Goal: Task Accomplishment & Management: Complete application form

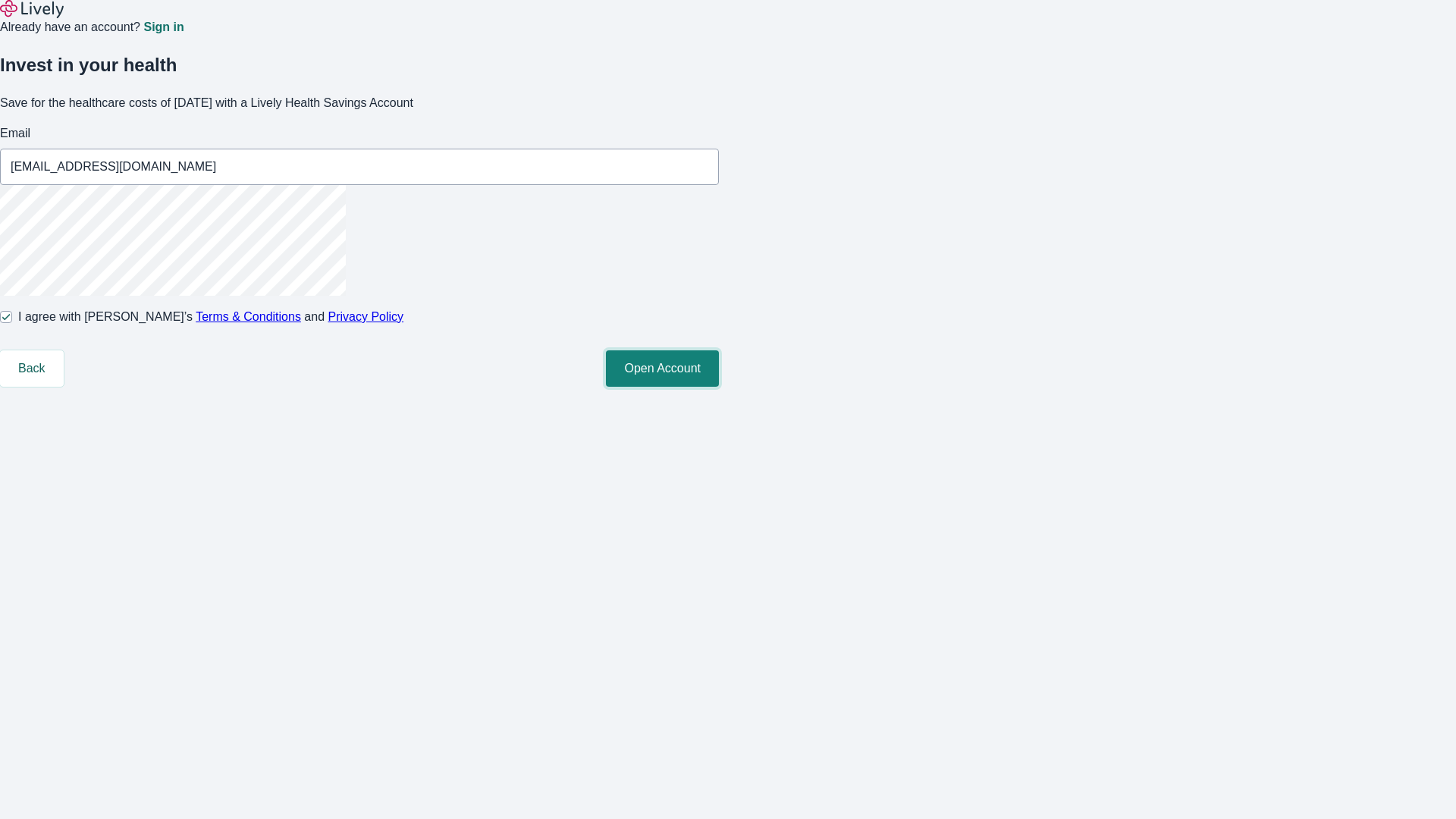
click at [719, 387] on button "Open Account" at bounding box center [662, 368] width 113 height 36
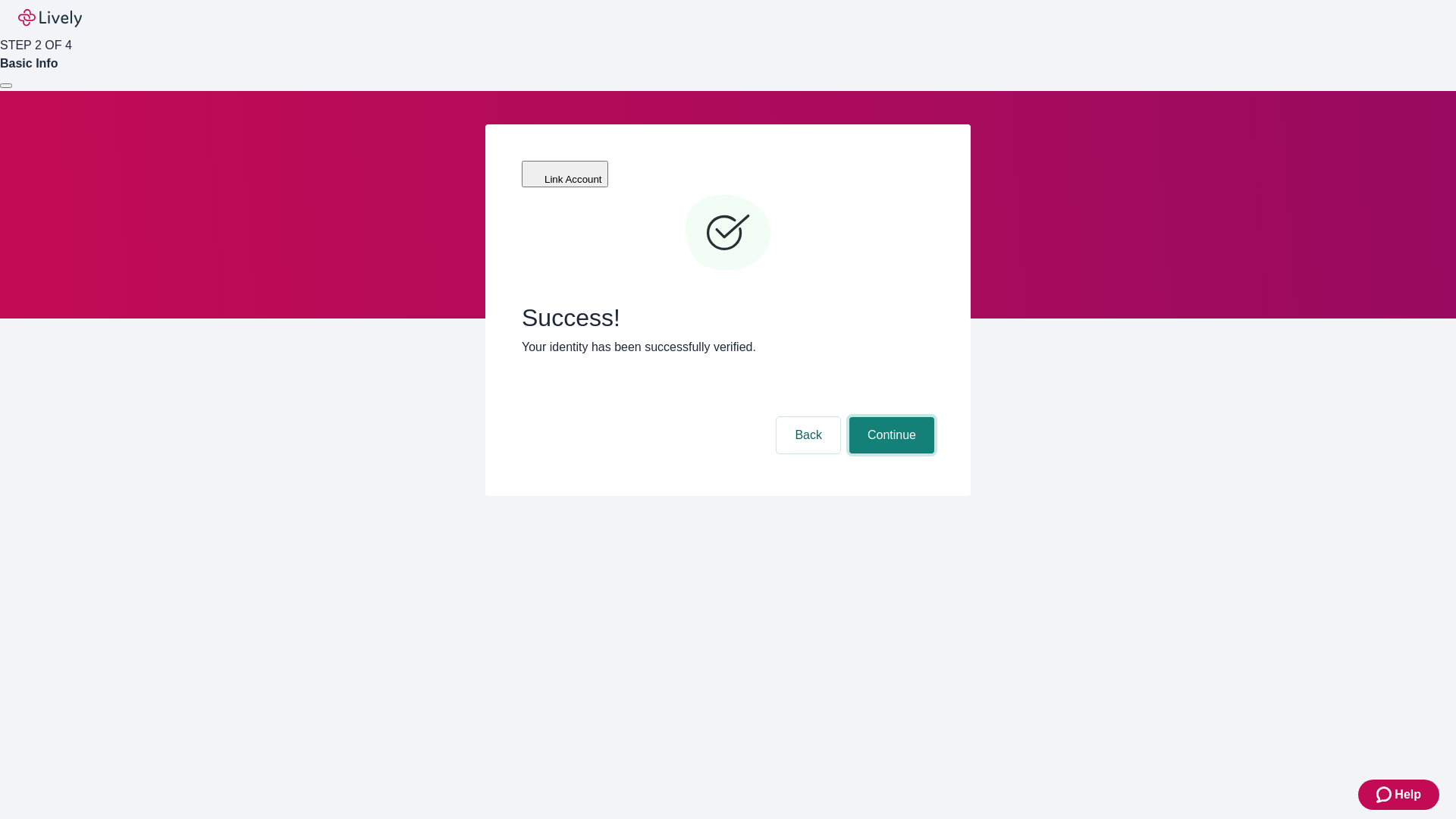
click at [889, 417] on button "Continue" at bounding box center [891, 435] width 85 height 36
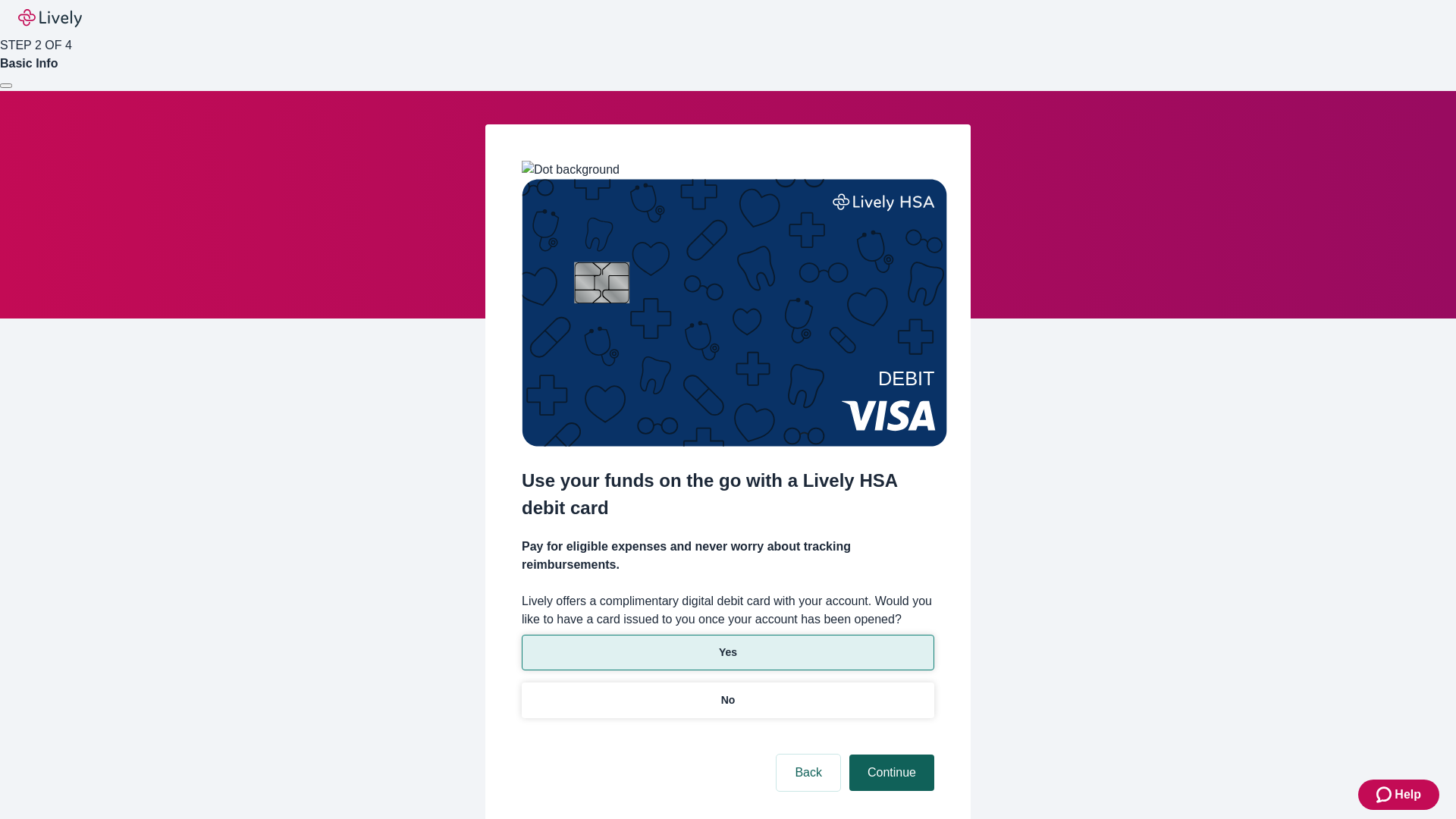
click at [727, 645] on p "Yes" at bounding box center [728, 653] width 18 height 16
click at [889, 755] on button "Continue" at bounding box center [891, 773] width 85 height 36
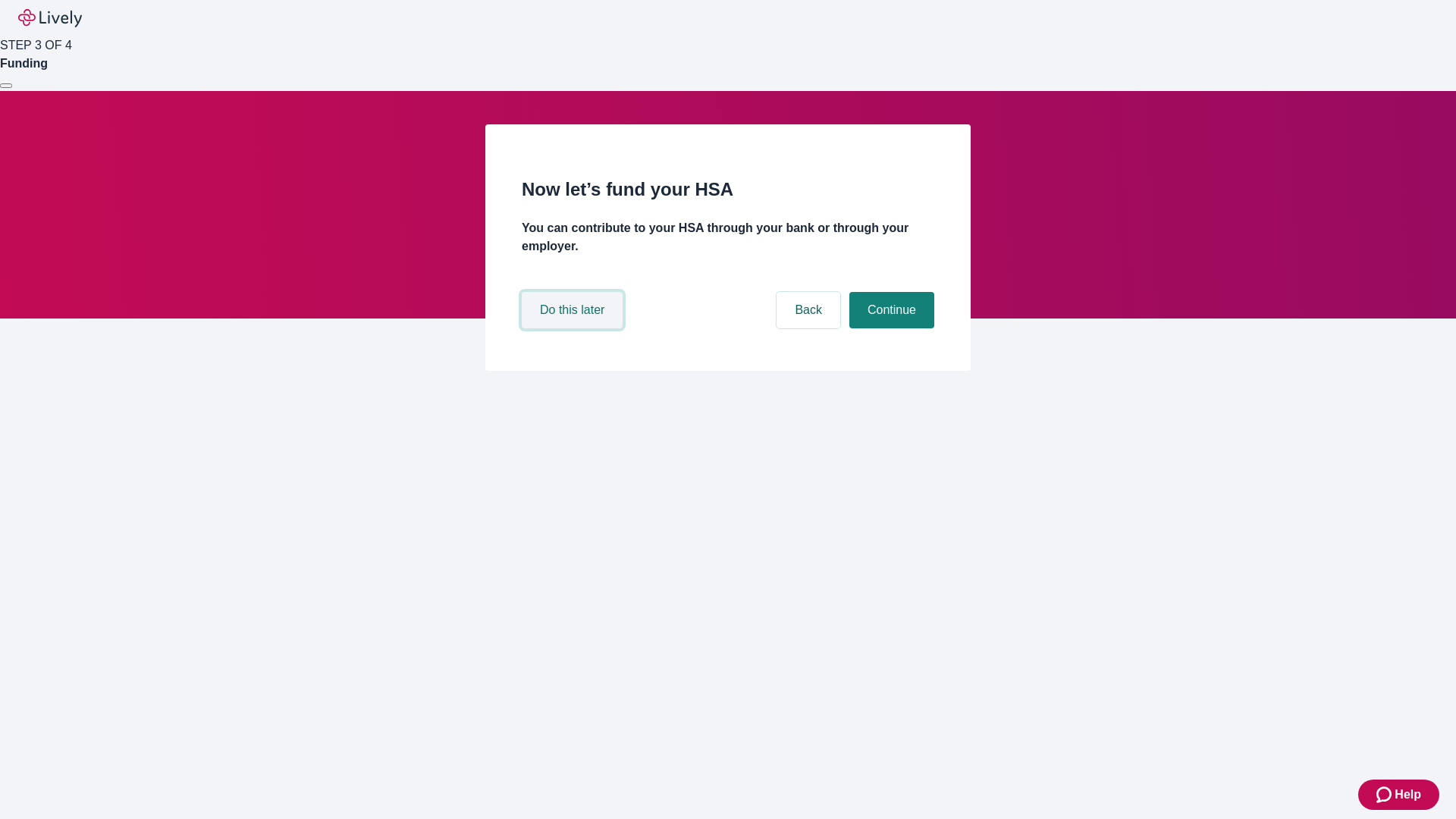
click at [574, 329] on button "Do this later" at bounding box center [572, 310] width 100 height 36
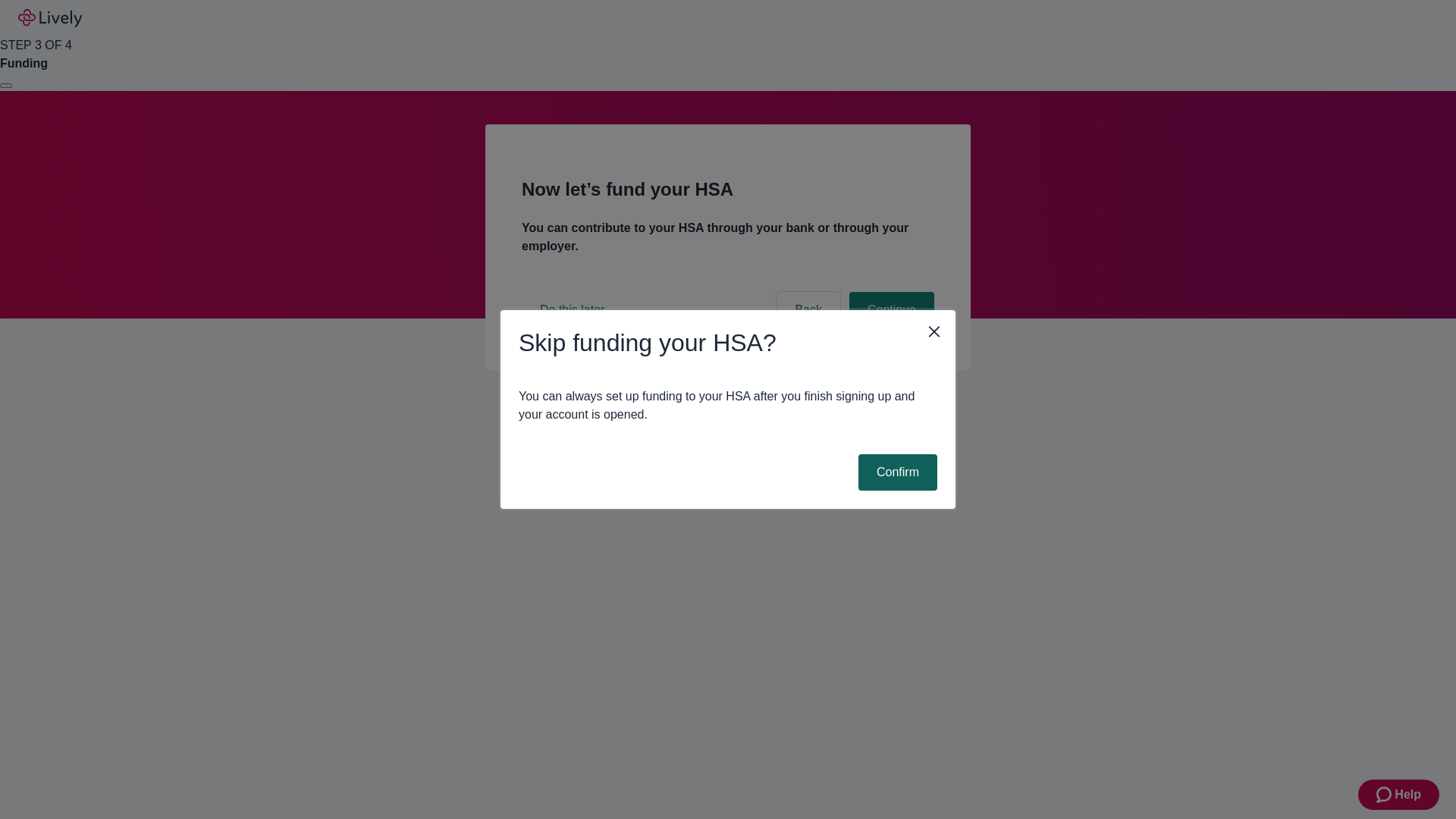
click at [895, 473] on button "Confirm" at bounding box center [898, 473] width 79 height 36
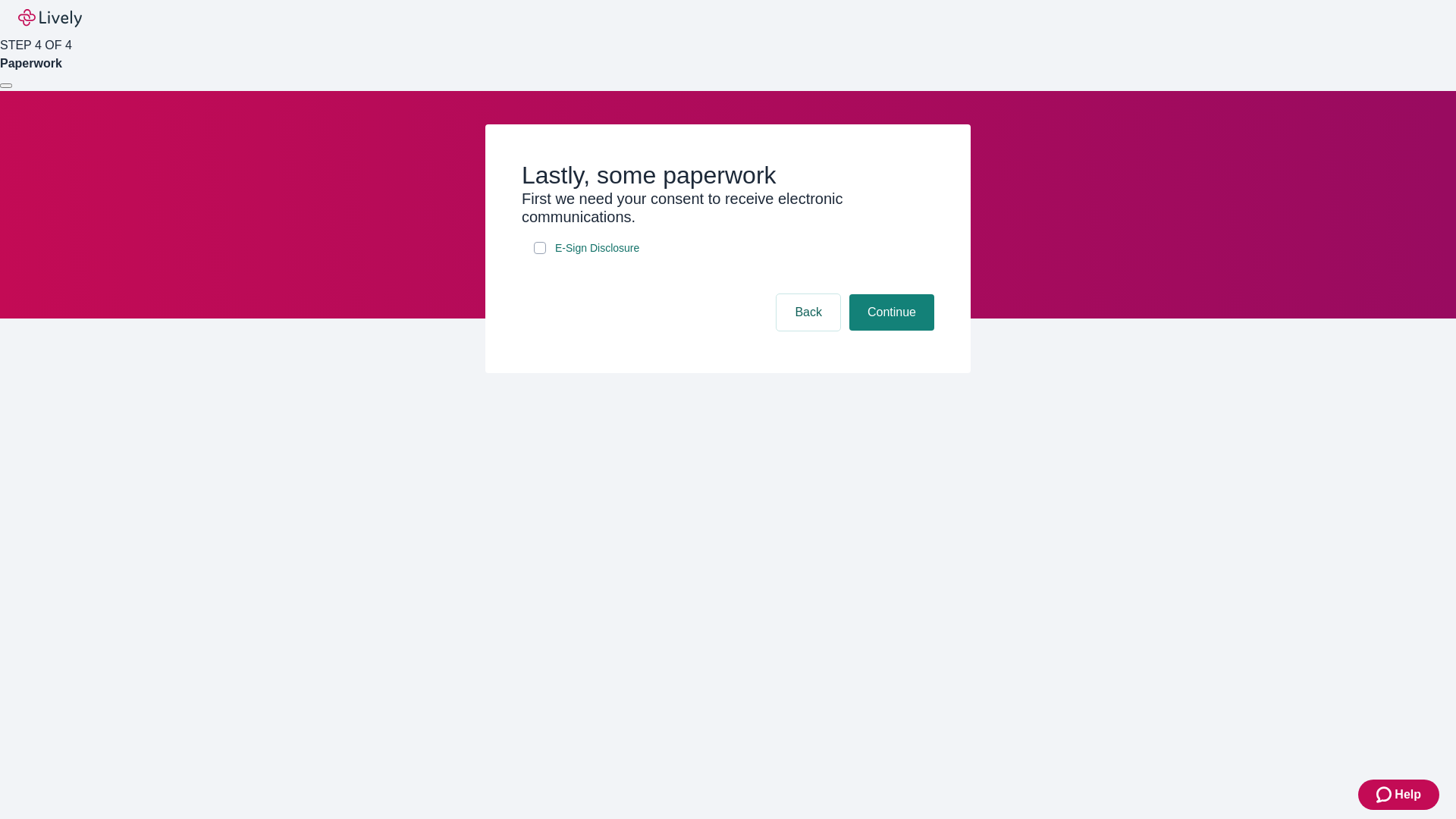
click at [540, 254] on input "E-Sign Disclosure" at bounding box center [539, 248] width 12 height 12
checkbox input "true"
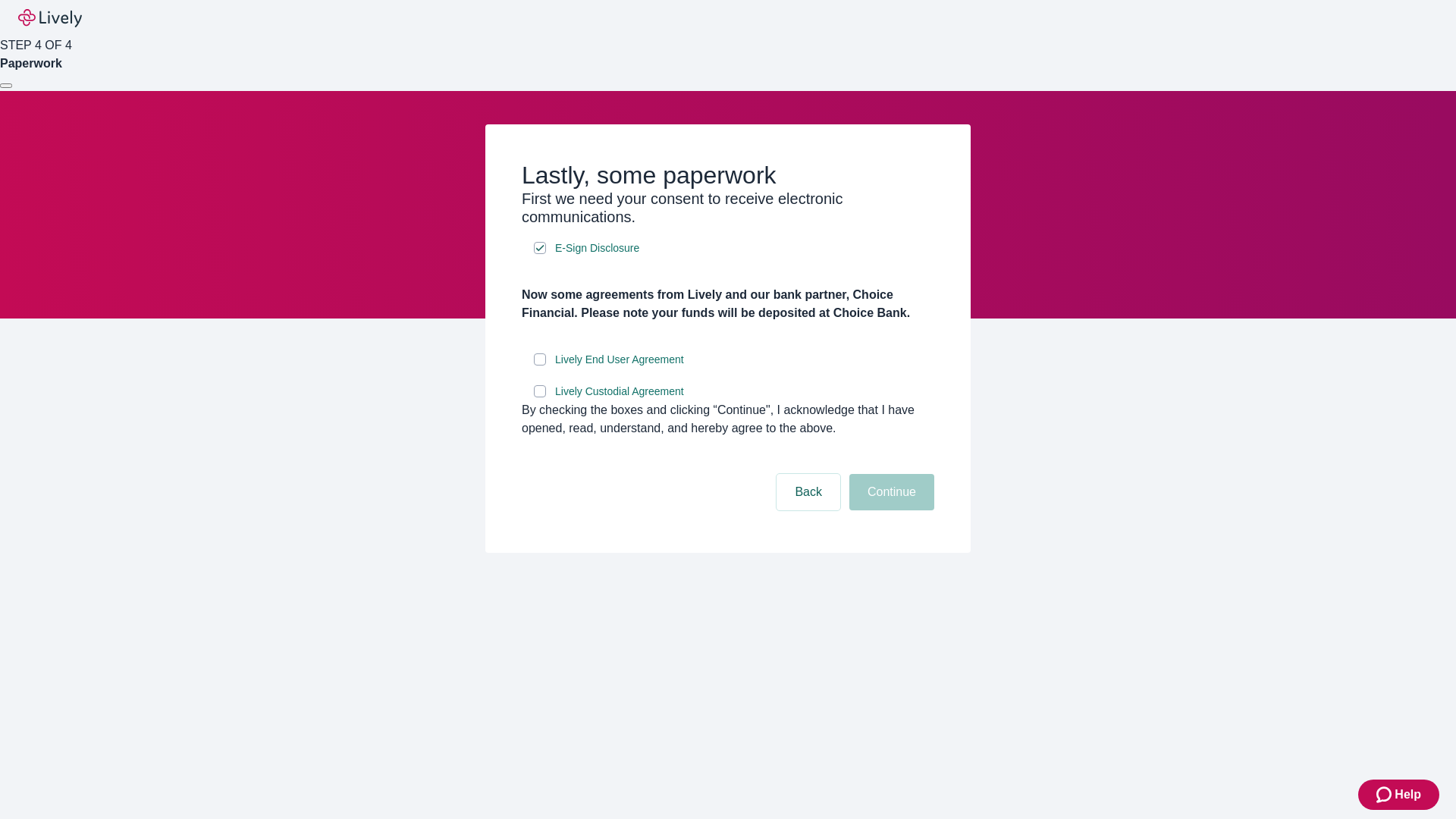
click at [540, 366] on input "Lively End User Agreement" at bounding box center [539, 359] width 12 height 12
checkbox input "true"
click at [540, 397] on input "Lively Custodial Agreement" at bounding box center [539, 391] width 12 height 12
checkbox input "true"
click at [889, 511] on button "Continue" at bounding box center [891, 492] width 85 height 36
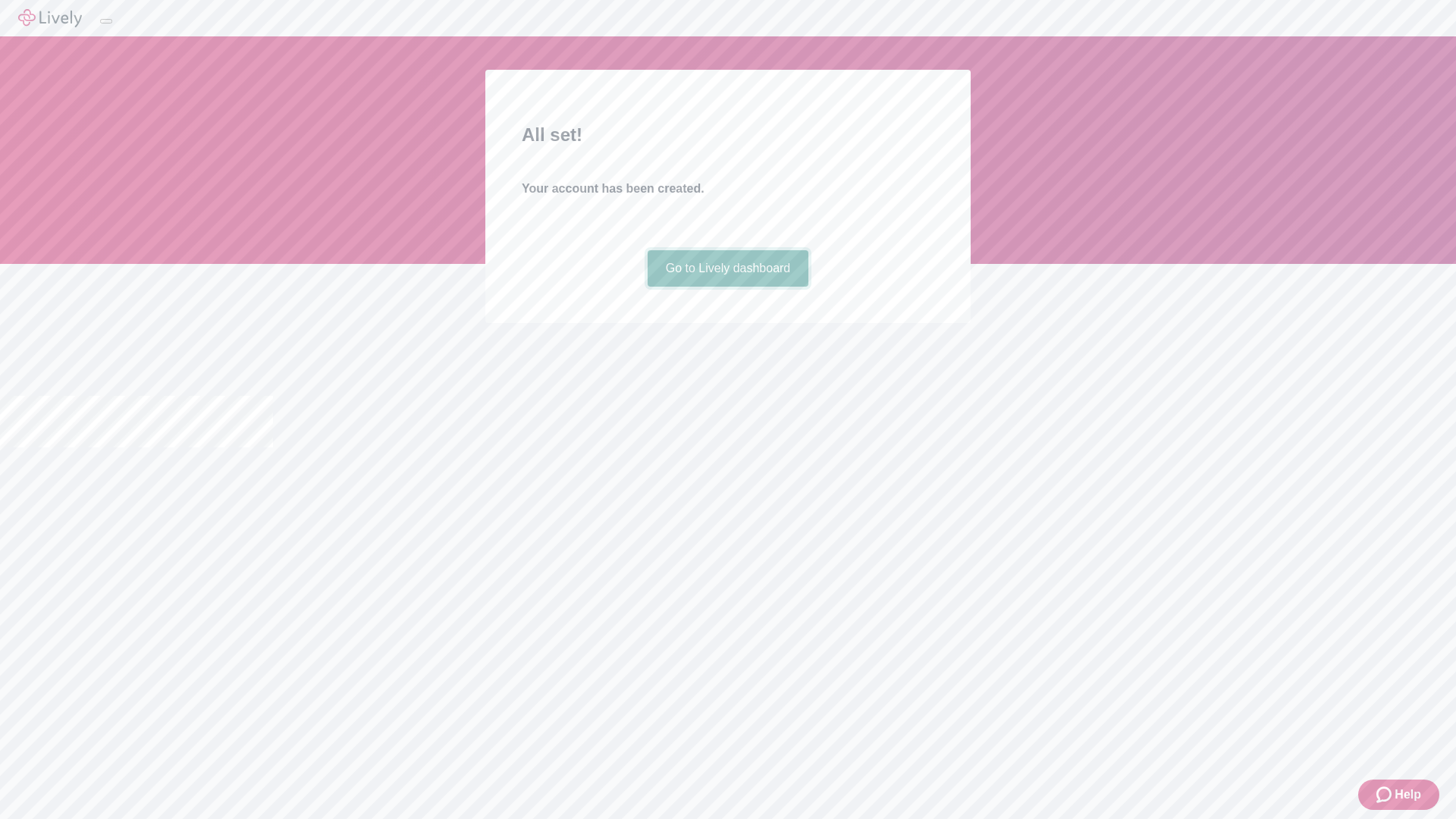
click at [727, 287] on link "Go to Lively dashboard" at bounding box center [728, 269] width 161 height 36
